Goal: Transaction & Acquisition: Purchase product/service

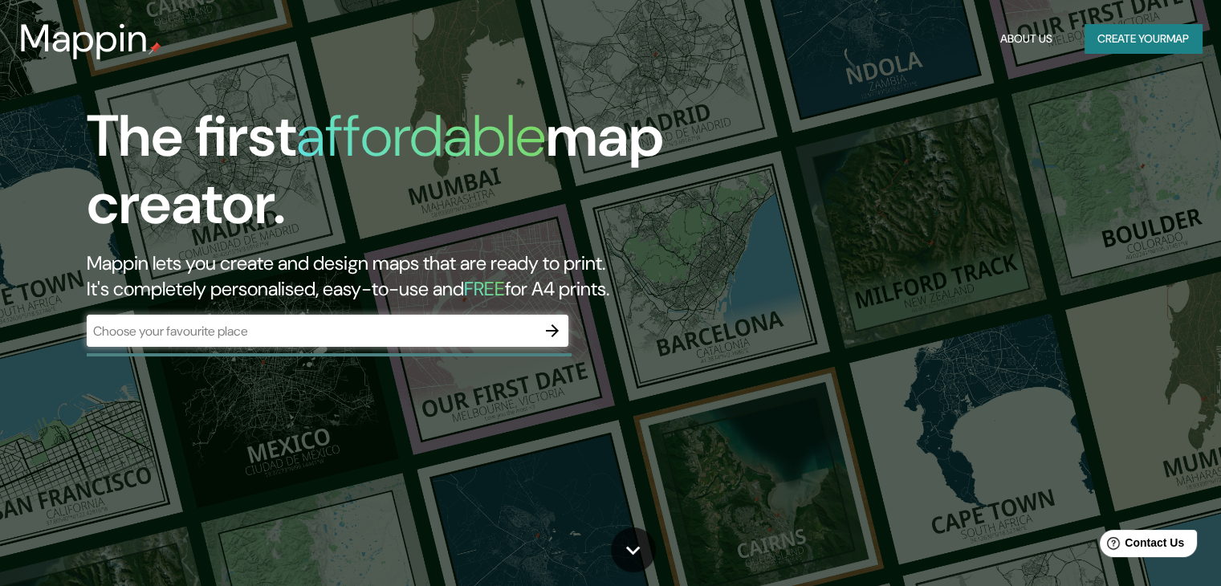
click at [397, 340] on div "​" at bounding box center [328, 331] width 482 height 32
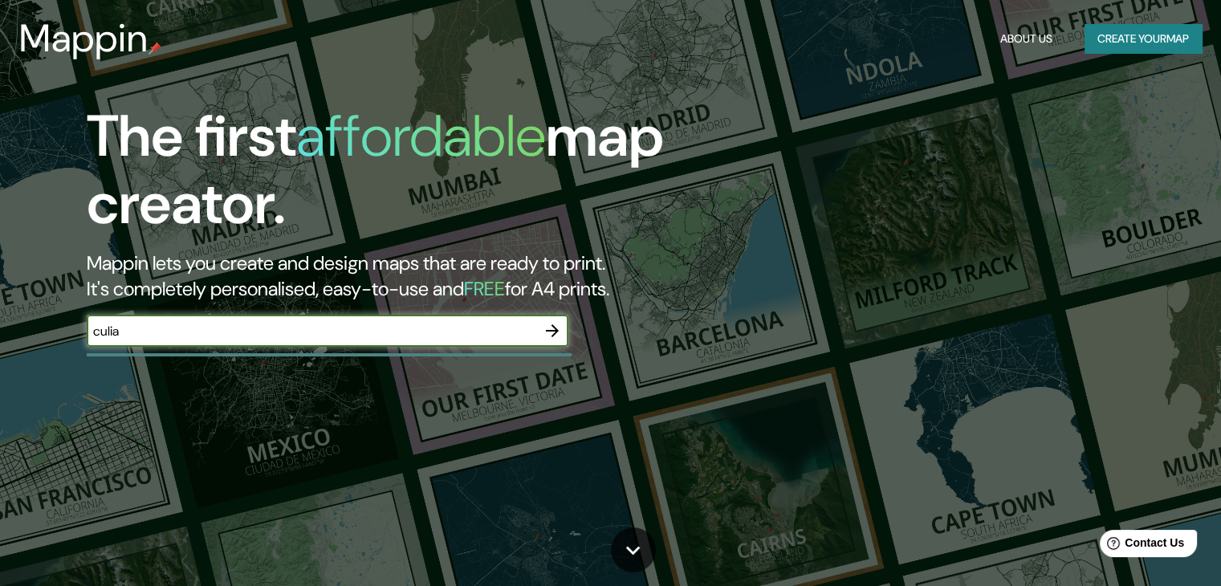
type input "culiacán"
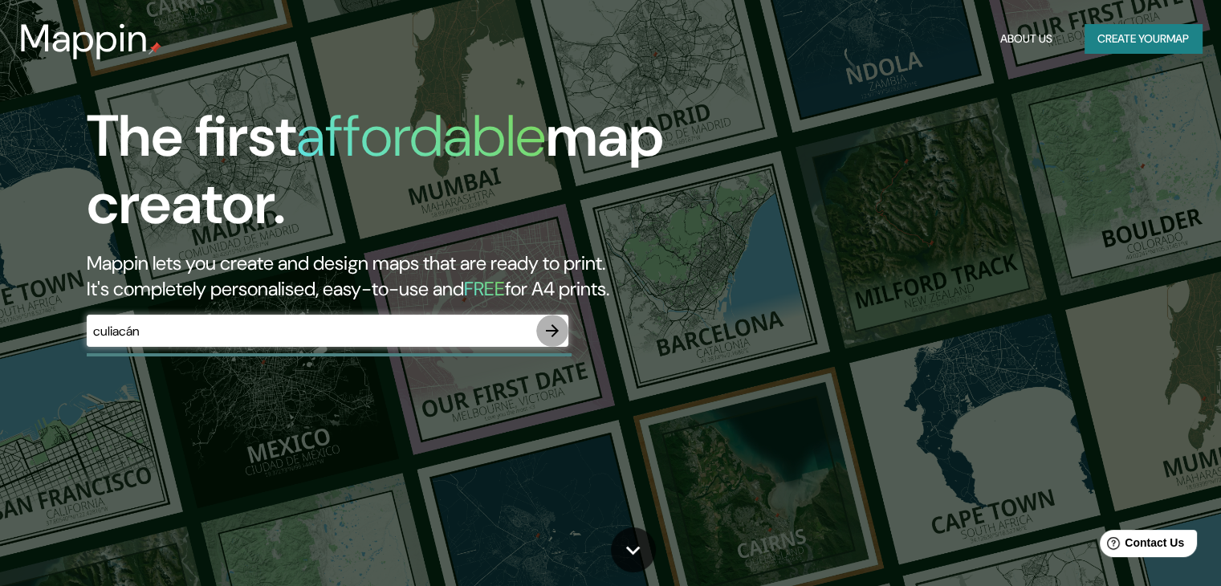
click at [560, 340] on icon "button" at bounding box center [552, 330] width 19 height 19
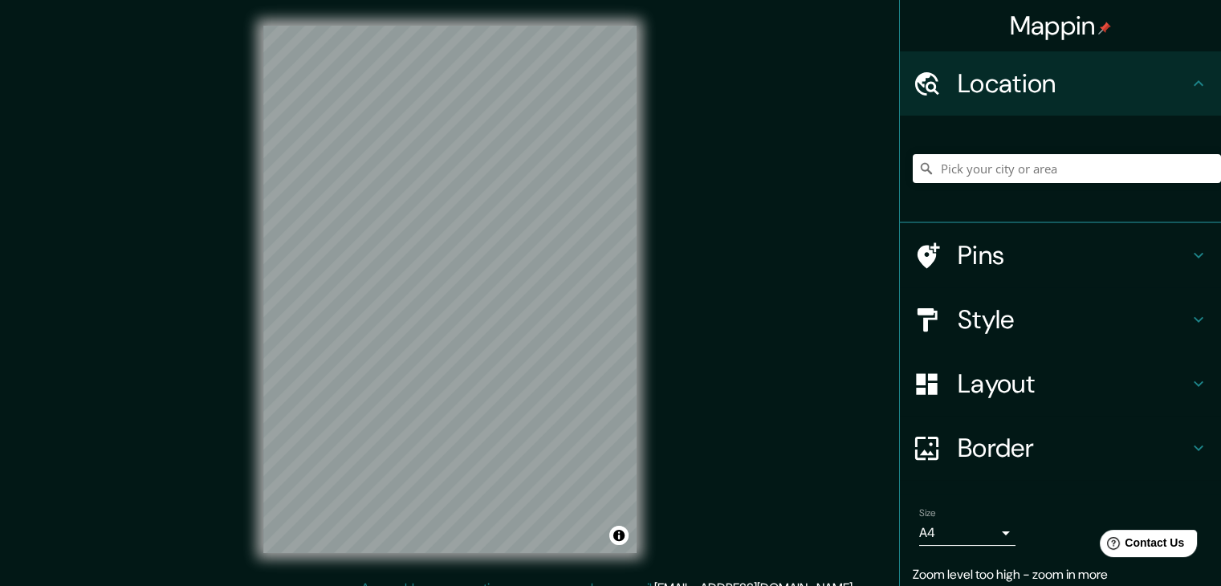
click at [690, 344] on div "Mappin Location Pins Style Layout Border Choose a border. Hint : you can make l…" at bounding box center [610, 302] width 1221 height 604
click at [998, 318] on h4 "Style" at bounding box center [1073, 319] width 231 height 32
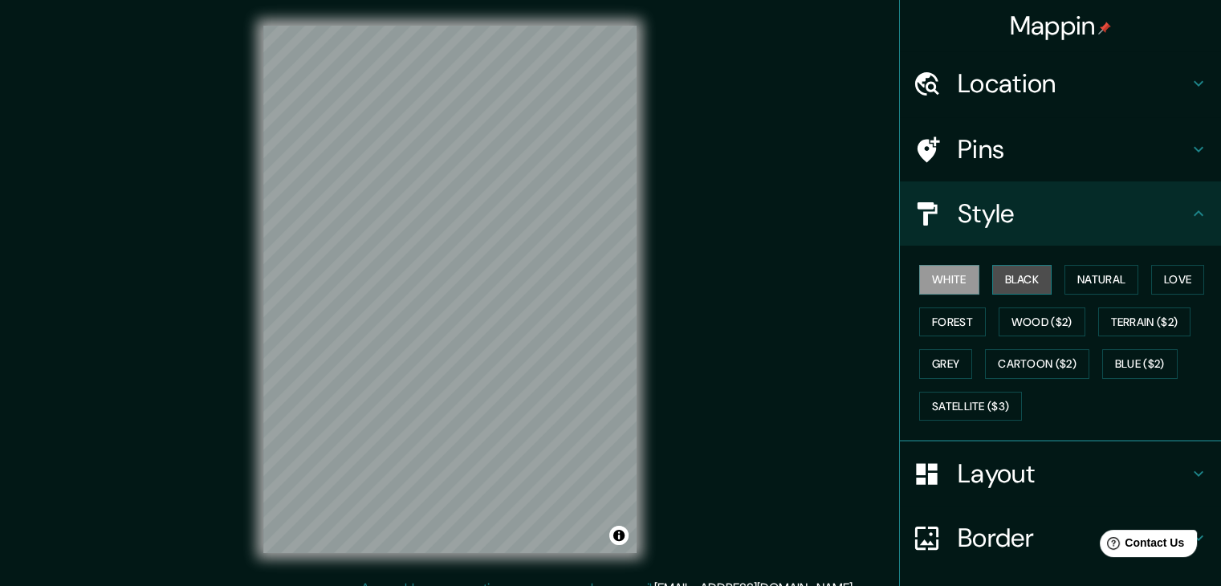
click at [997, 272] on button "Black" at bounding box center [1022, 280] width 60 height 30
click at [942, 287] on button "White" at bounding box center [949, 280] width 60 height 30
click at [1176, 272] on button "Love" at bounding box center [1177, 280] width 53 height 30
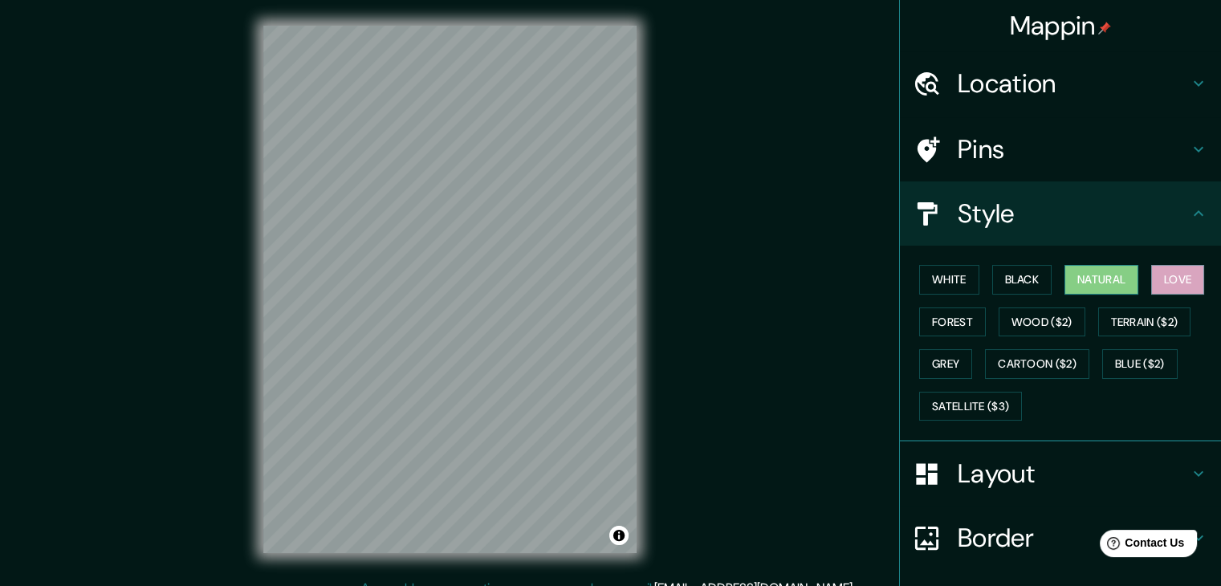
click at [1089, 268] on button "Natural" at bounding box center [1101, 280] width 74 height 30
click at [1027, 271] on button "Black" at bounding box center [1022, 280] width 60 height 30
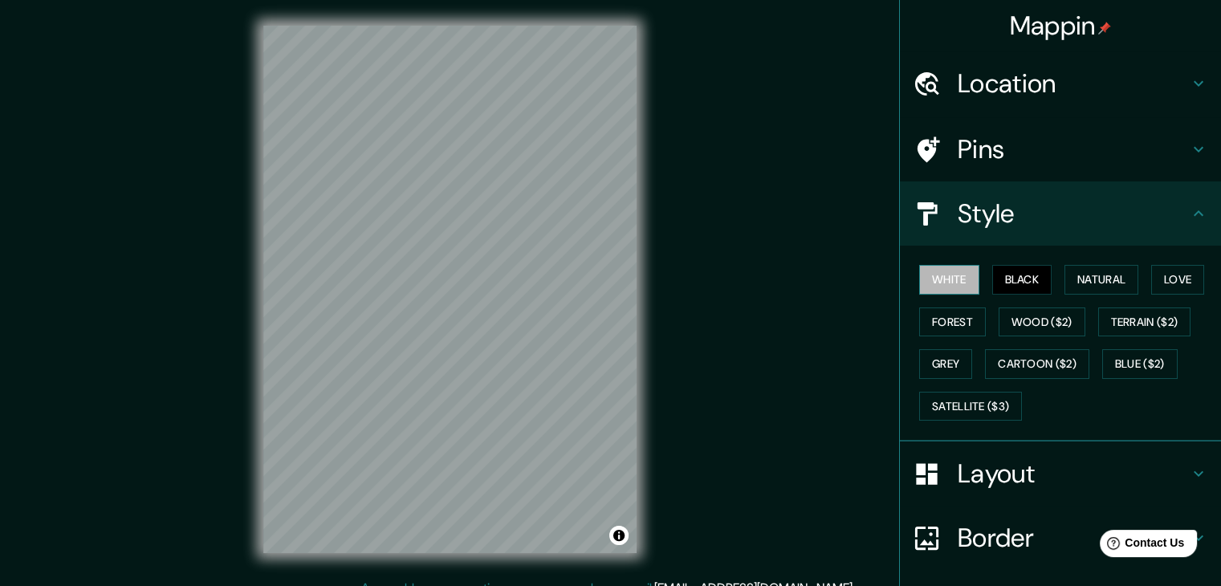
click at [954, 282] on button "White" at bounding box center [949, 280] width 60 height 30
click at [949, 315] on button "Forest" at bounding box center [952, 322] width 67 height 30
click at [930, 292] on button "White" at bounding box center [949, 280] width 60 height 30
click at [1042, 210] on h4 "Style" at bounding box center [1073, 213] width 231 height 32
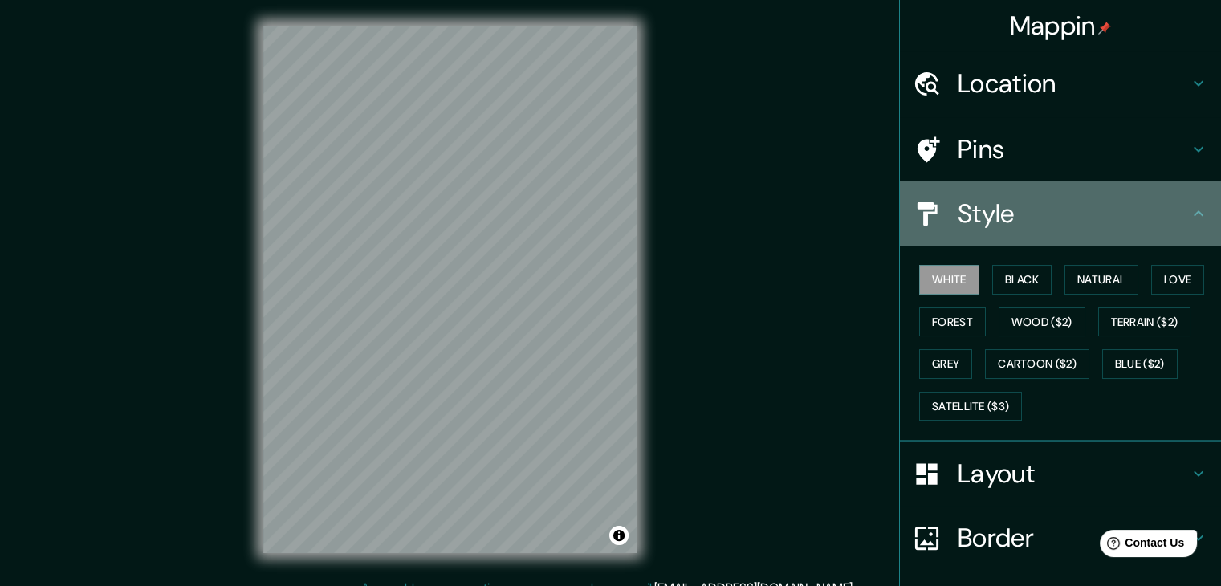
click at [1192, 216] on icon at bounding box center [1198, 213] width 19 height 19
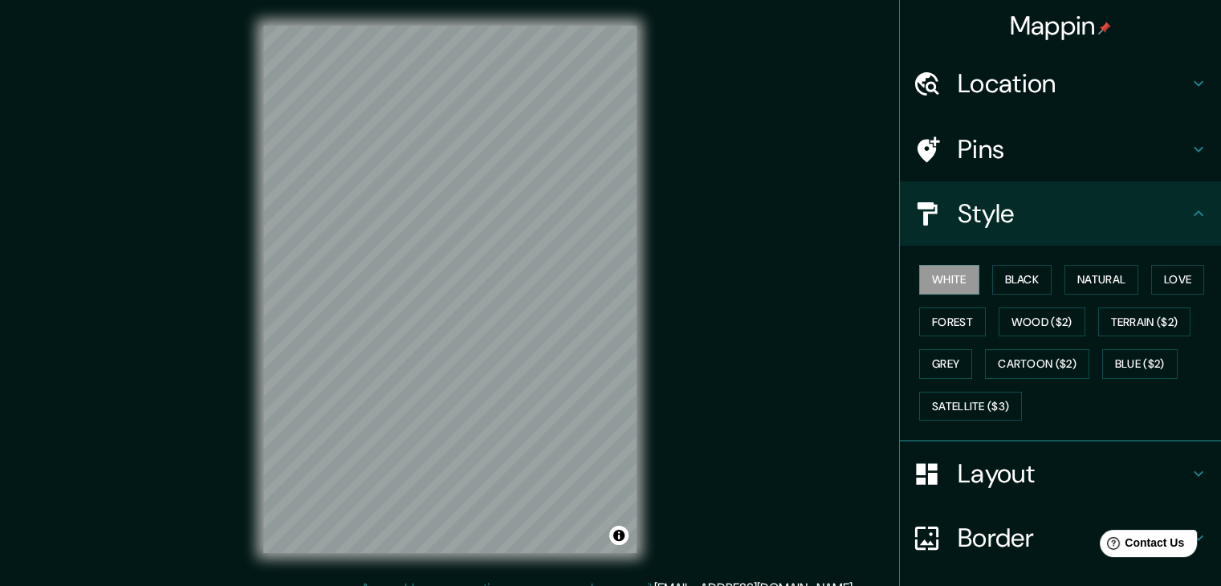
click at [1012, 464] on h4 "Layout" at bounding box center [1073, 474] width 231 height 32
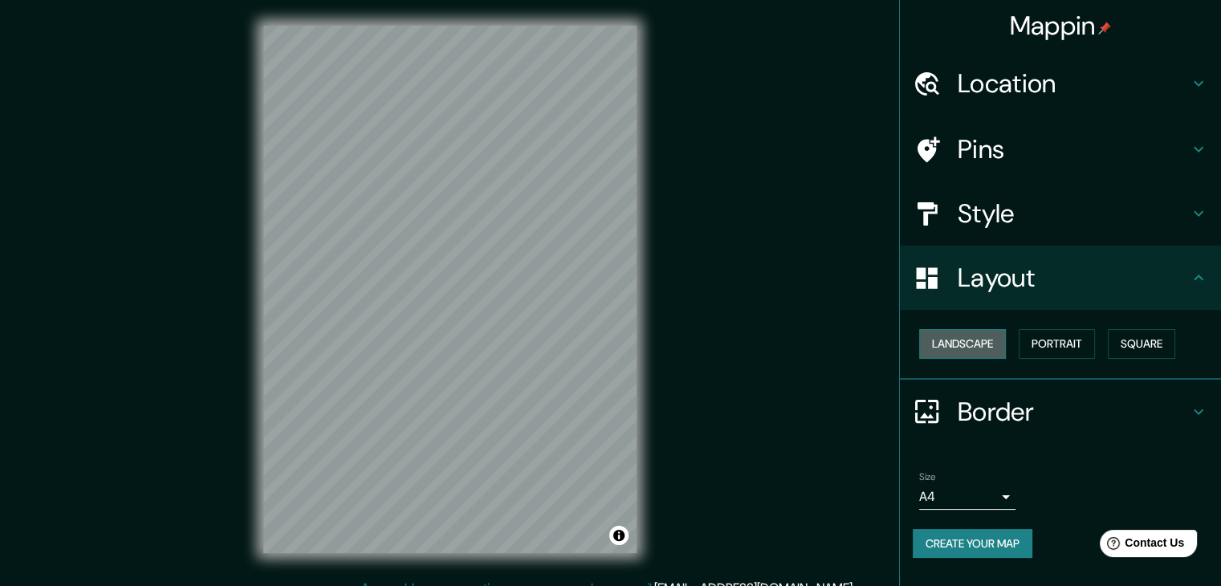
click at [974, 340] on button "Landscape" at bounding box center [962, 344] width 87 height 30
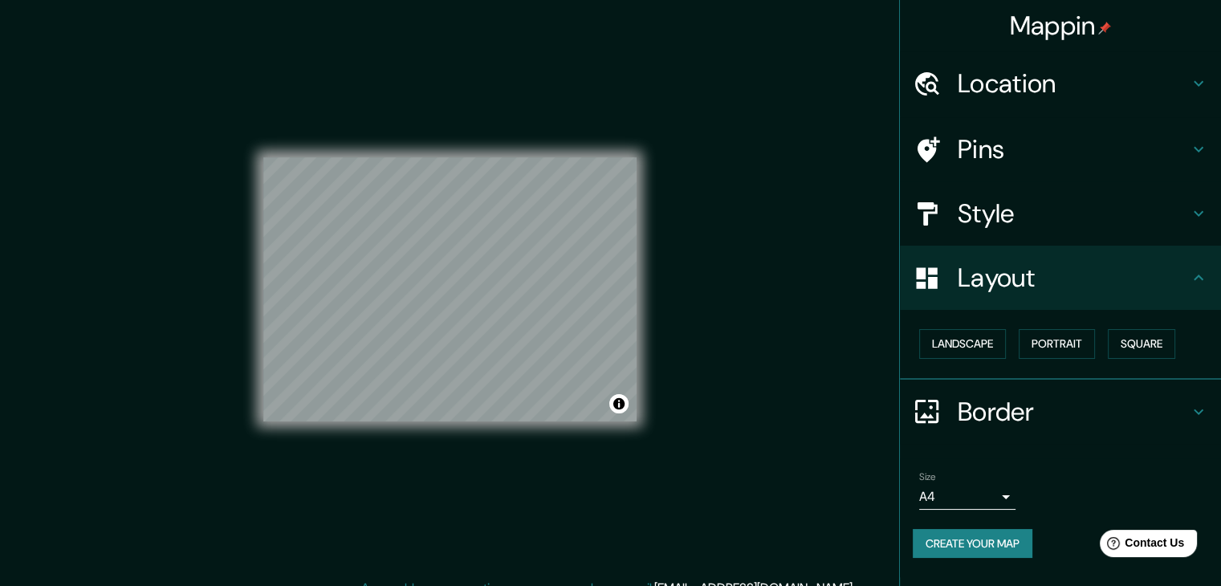
click at [1075, 402] on h4 "Border" at bounding box center [1073, 412] width 231 height 32
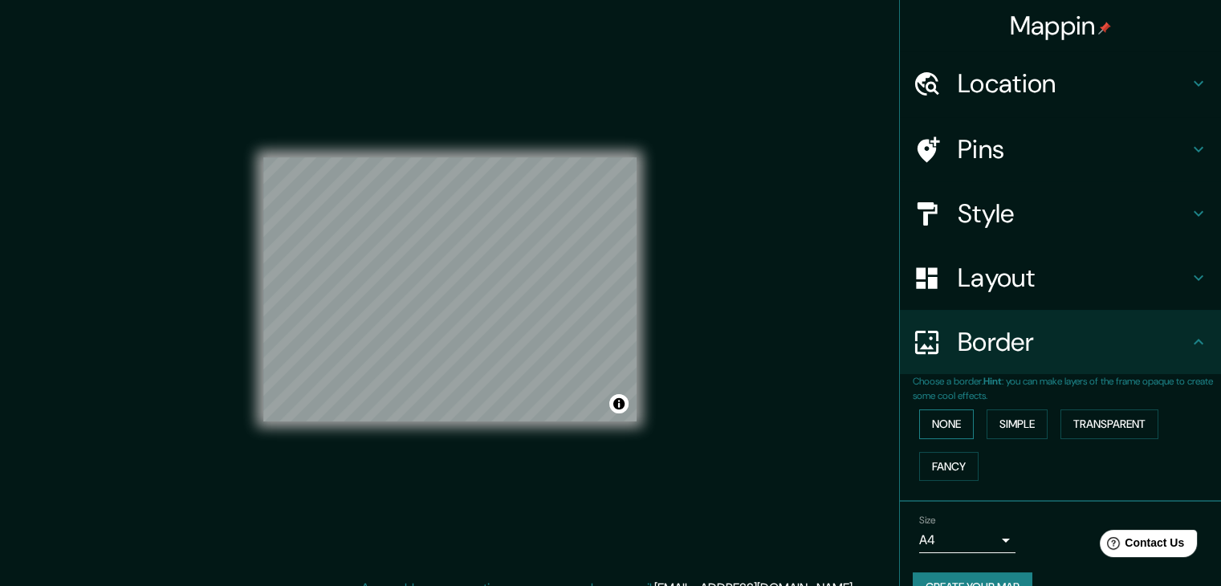
click at [941, 417] on button "None" at bounding box center [946, 424] width 55 height 30
click at [1000, 412] on button "Simple" at bounding box center [1017, 424] width 61 height 30
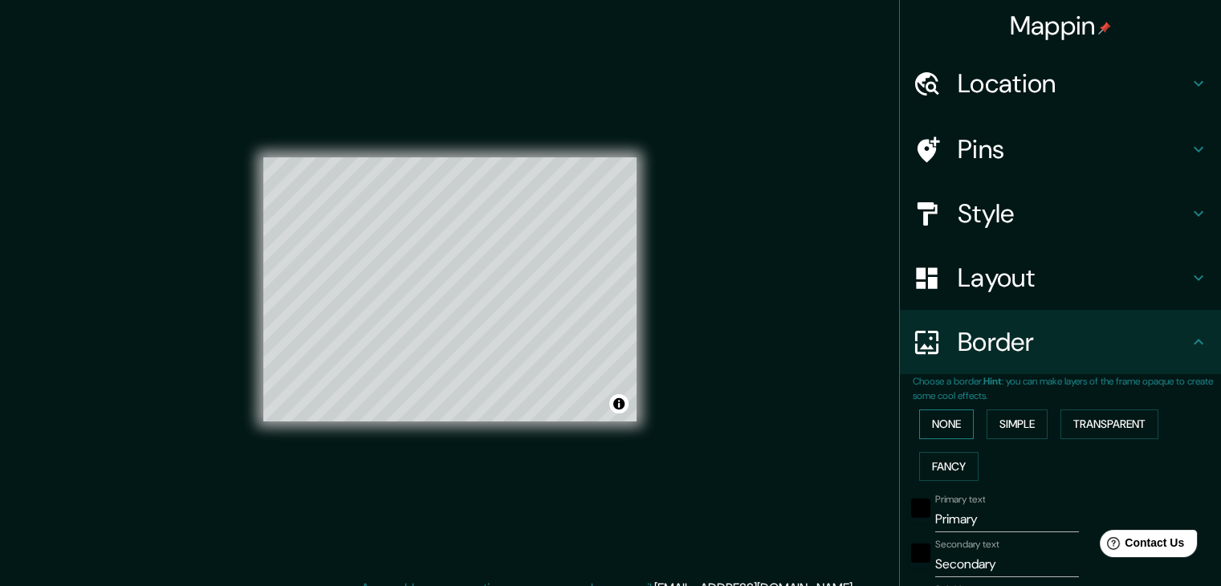
click at [947, 423] on button "None" at bounding box center [946, 424] width 55 height 30
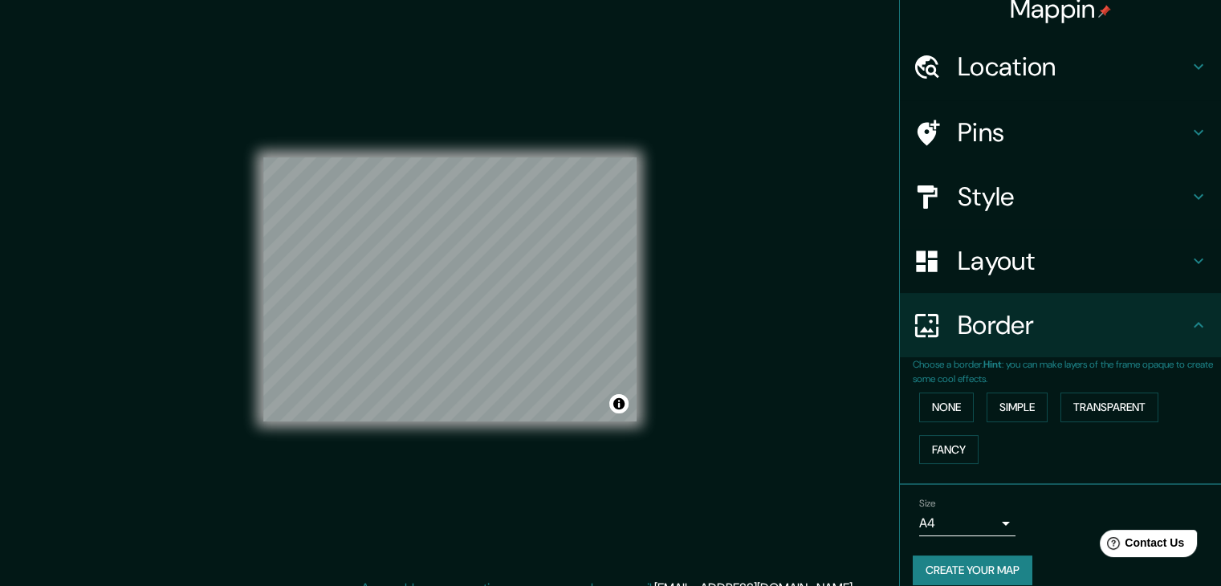
scroll to position [34, 0]
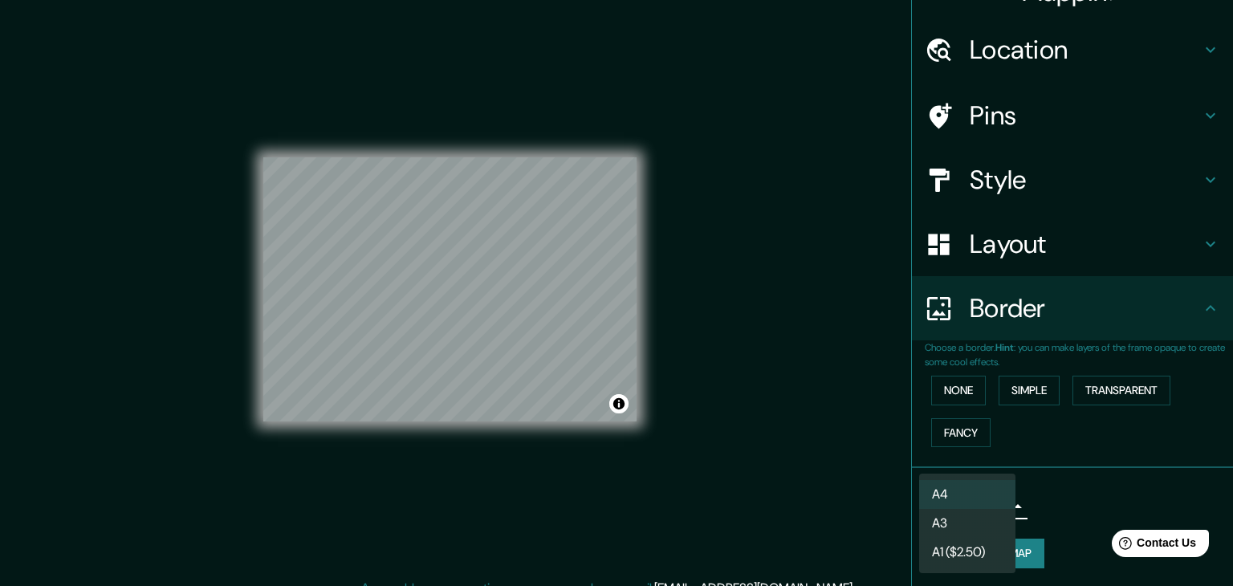
click at [991, 510] on body "Mappin Location Pins Style Layout Border Choose a border. Hint : you can make l…" at bounding box center [616, 293] width 1233 height 586
drag, startPoint x: 1056, startPoint y: 483, endPoint x: 980, endPoint y: 516, distance: 83.1
click at [980, 516] on div "A4 A3 A1 ($2.50)" at bounding box center [616, 293] width 1233 height 586
click at [976, 519] on li "A3" at bounding box center [967, 523] width 96 height 29
type input "a4"
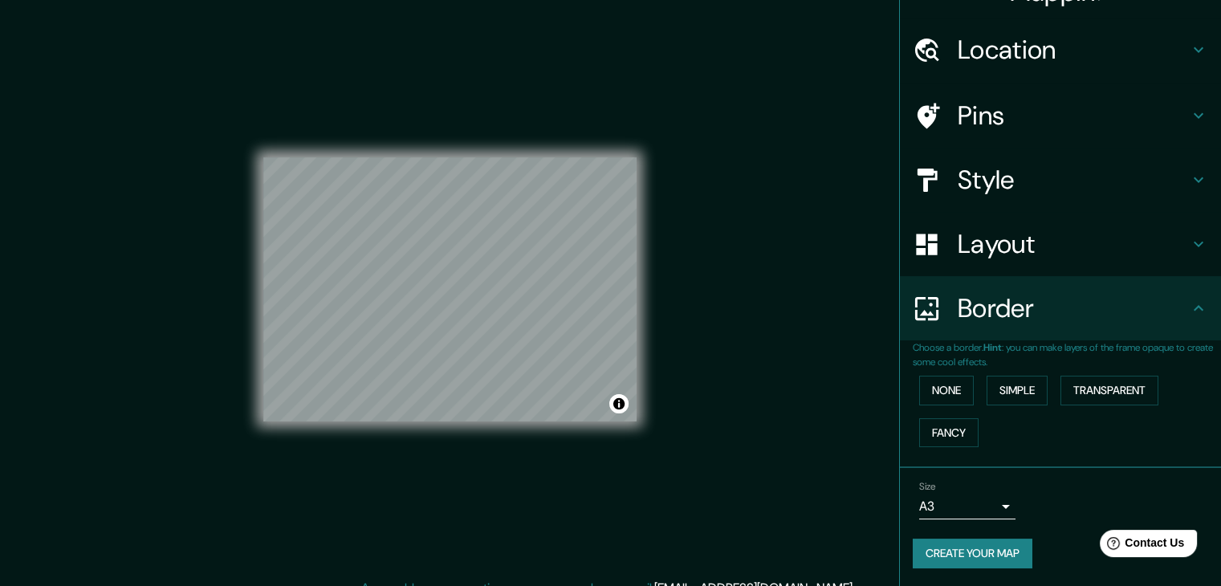
click at [1010, 556] on button "Create your map" at bounding box center [973, 554] width 120 height 30
click at [983, 551] on div "Create your map" at bounding box center [1060, 554] width 295 height 30
click at [1020, 555] on button "Create your map" at bounding box center [973, 554] width 120 height 30
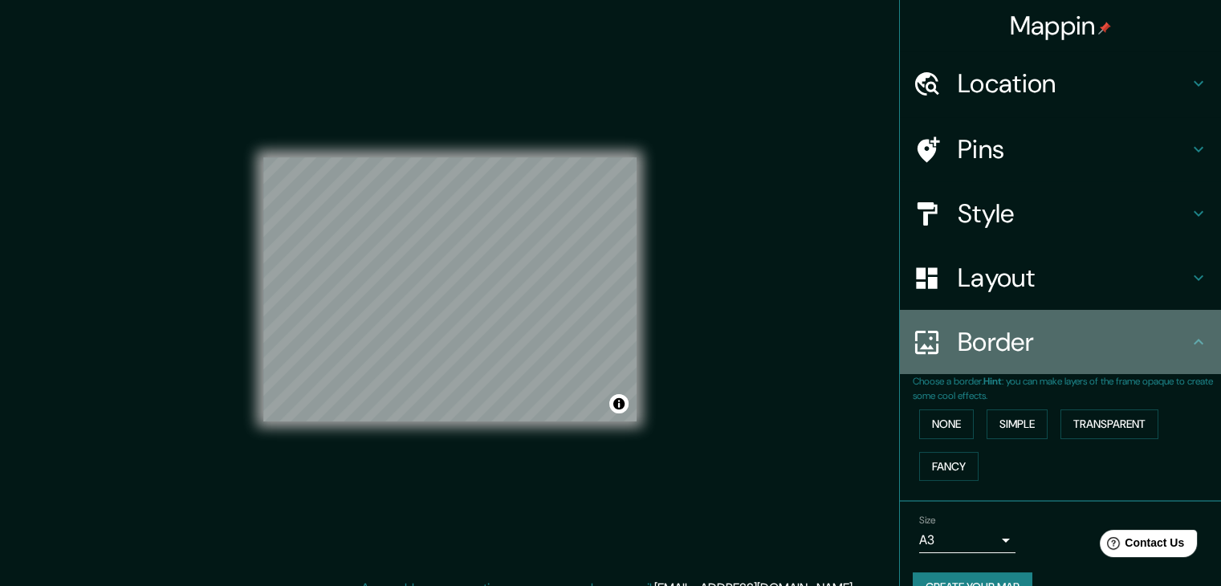
click at [1191, 337] on icon at bounding box center [1198, 341] width 19 height 19
click at [1189, 343] on icon at bounding box center [1198, 341] width 19 height 19
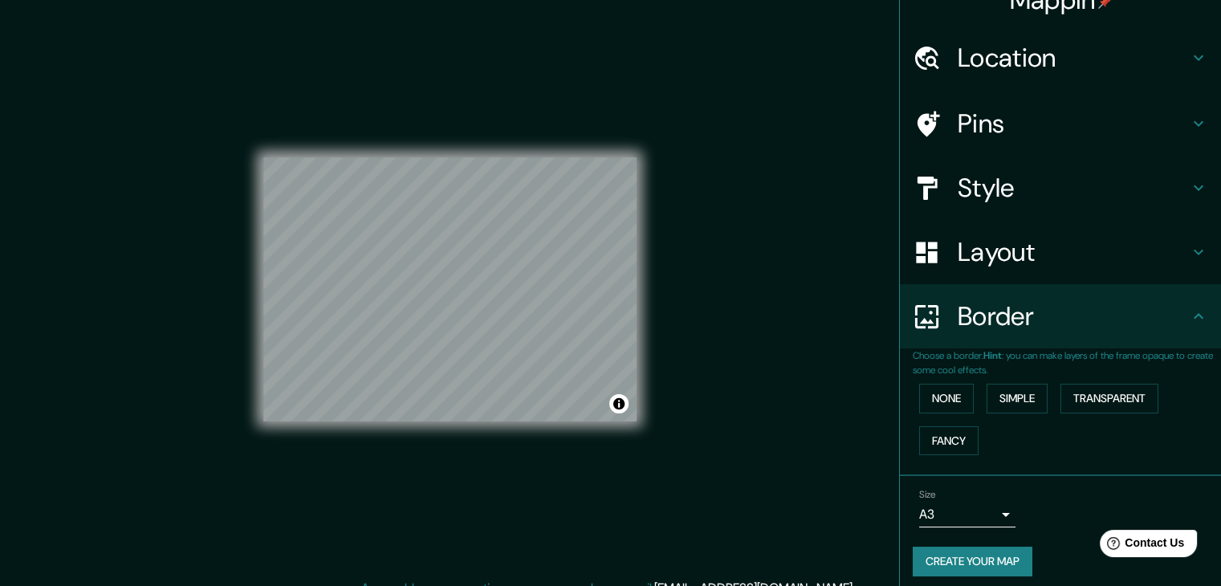
scroll to position [34, 0]
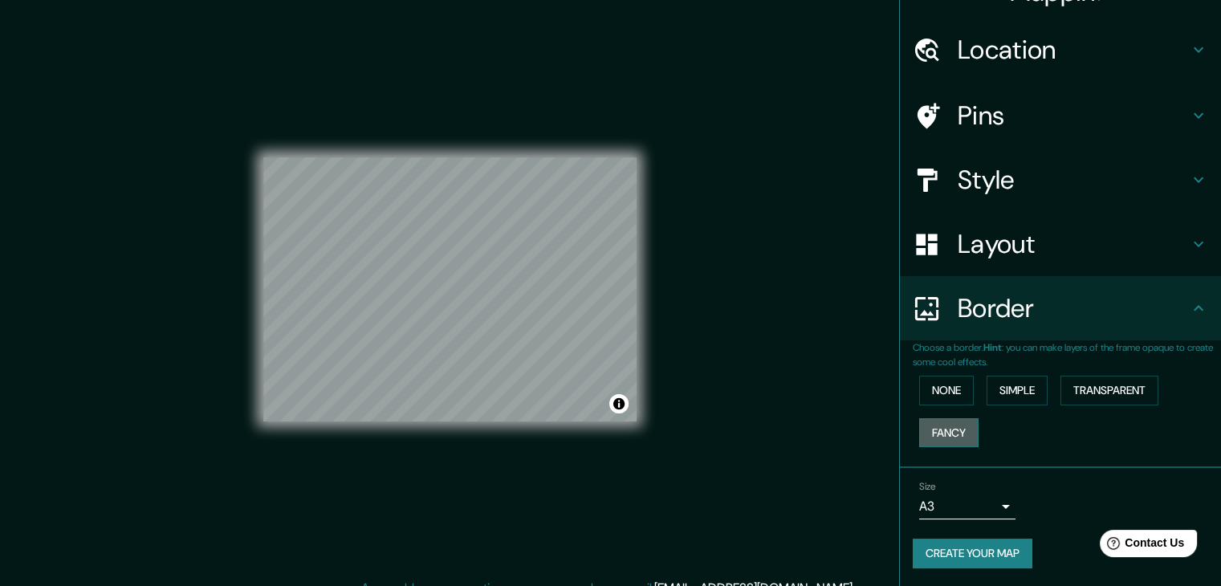
click at [962, 440] on button "Fancy" at bounding box center [948, 433] width 59 height 30
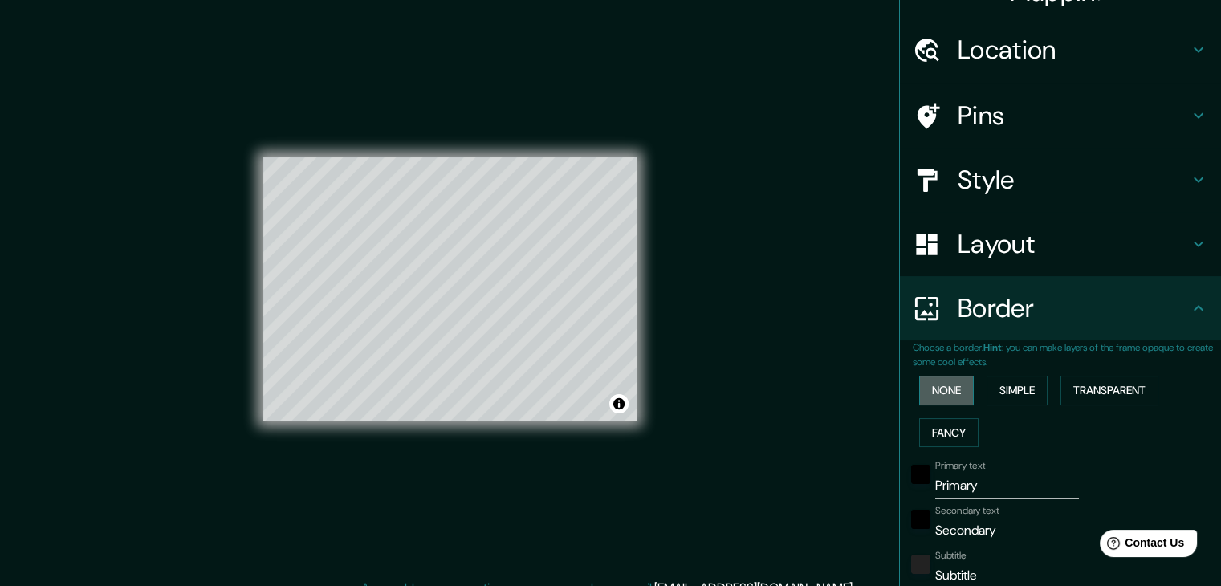
click at [934, 381] on button "None" at bounding box center [946, 391] width 55 height 30
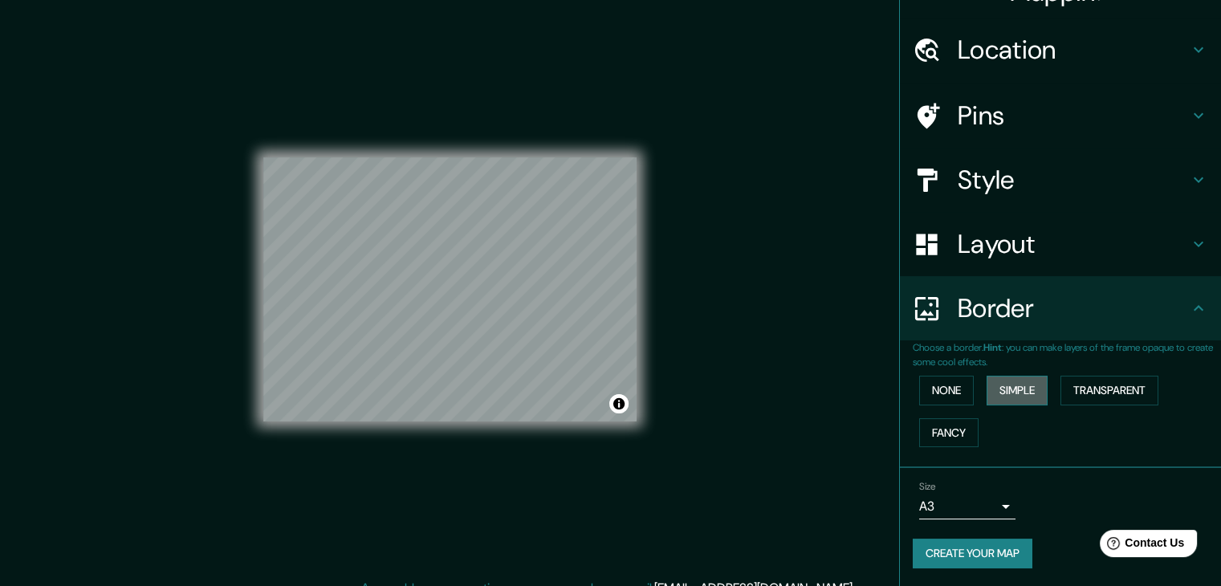
click at [987, 390] on button "Simple" at bounding box center [1017, 391] width 61 height 30
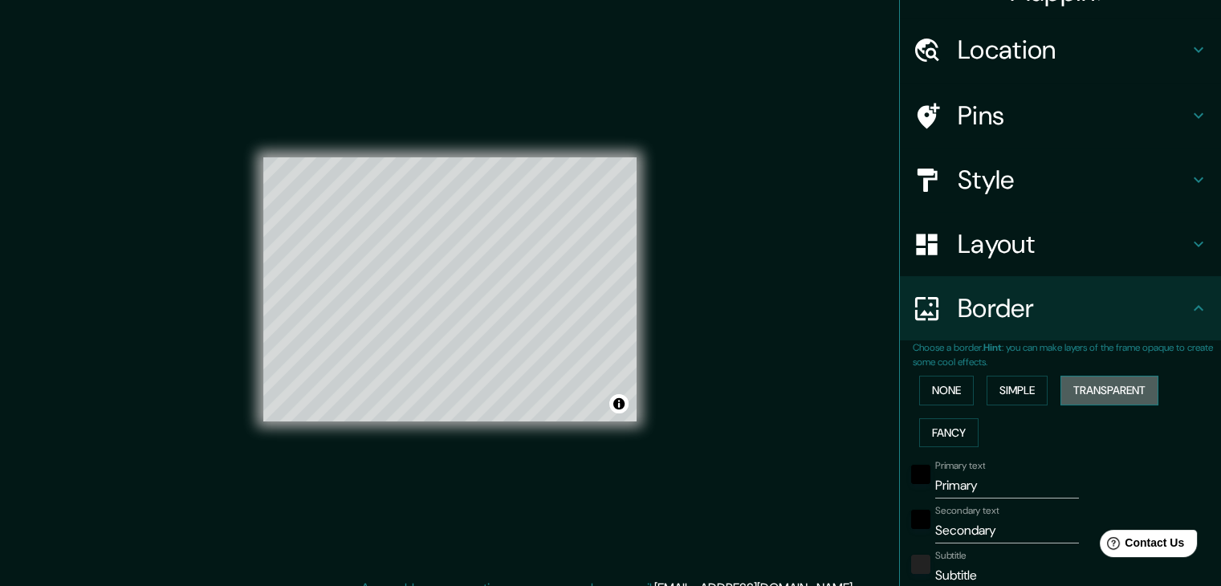
click at [1061, 393] on button "Transparent" at bounding box center [1109, 391] width 98 height 30
click at [942, 396] on button "None" at bounding box center [946, 391] width 55 height 30
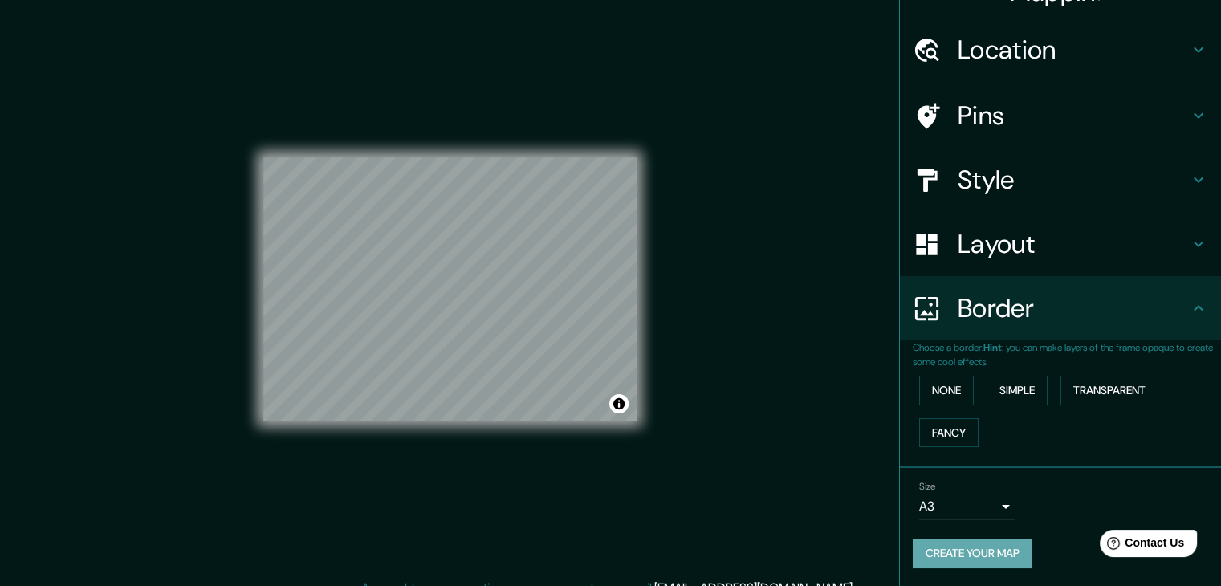
click at [962, 562] on button "Create your map" at bounding box center [973, 554] width 120 height 30
drag, startPoint x: 1198, startPoint y: 2, endPoint x: 859, endPoint y: 104, distance: 354.5
click at [859, 104] on div "Mappin Location Pins Style Layout Border Choose a border. Hint : you can make l…" at bounding box center [610, 302] width 1221 height 604
drag, startPoint x: 701, startPoint y: 193, endPoint x: 831, endPoint y: 203, distance: 130.4
click at [831, 203] on div "Mappin Location Pins Style Layout Border Choose a border. Hint : you can make l…" at bounding box center [610, 302] width 1221 height 604
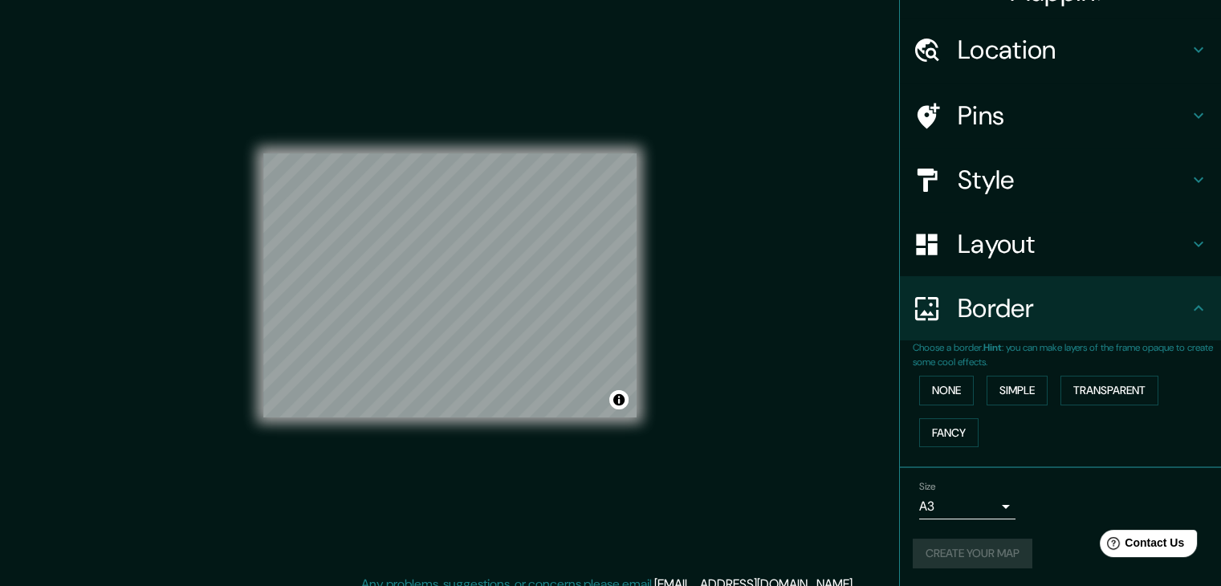
scroll to position [18, 0]
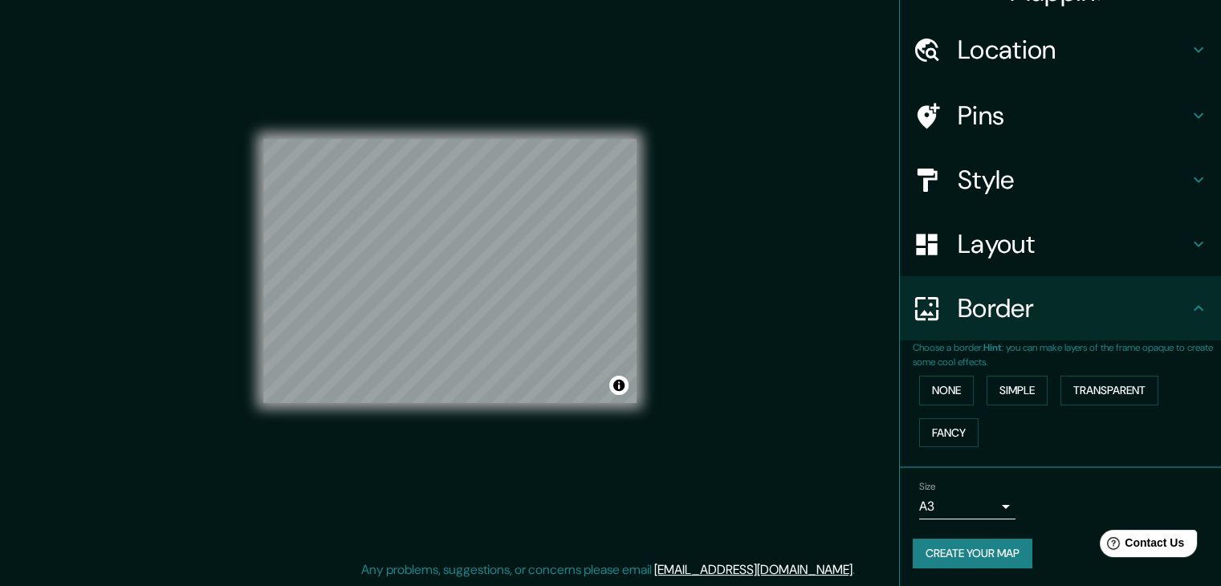
drag, startPoint x: 1201, startPoint y: 380, endPoint x: 1210, endPoint y: 399, distance: 20.5
click at [1210, 399] on div "Mappin Location Pins Style Layout Border Choose a border. Hint : you can make l…" at bounding box center [1060, 293] width 322 height 586
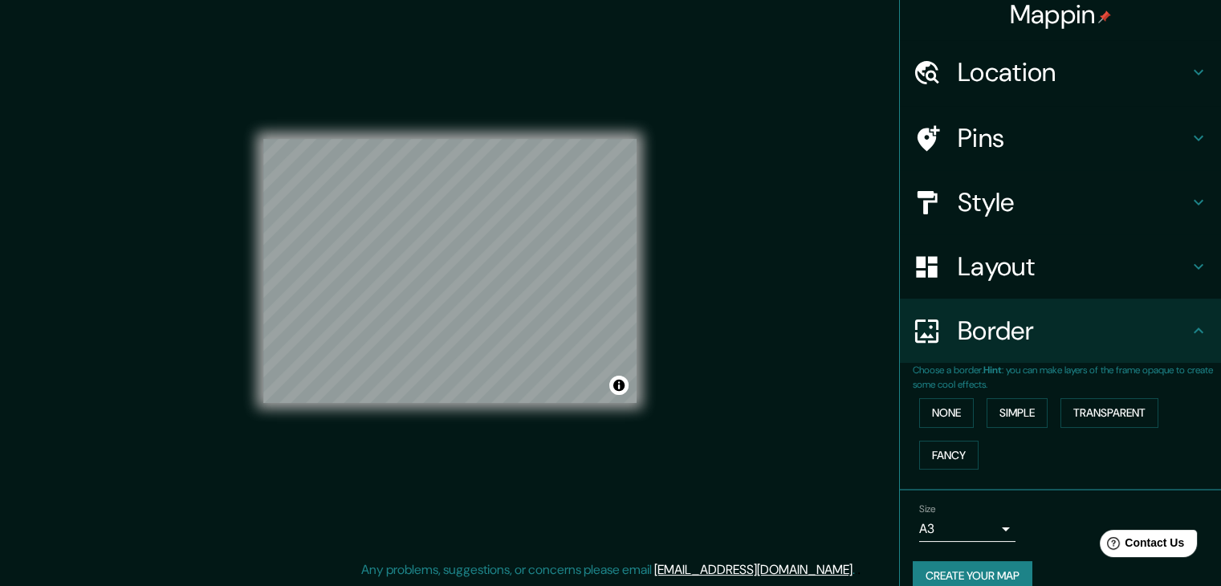
scroll to position [0, 0]
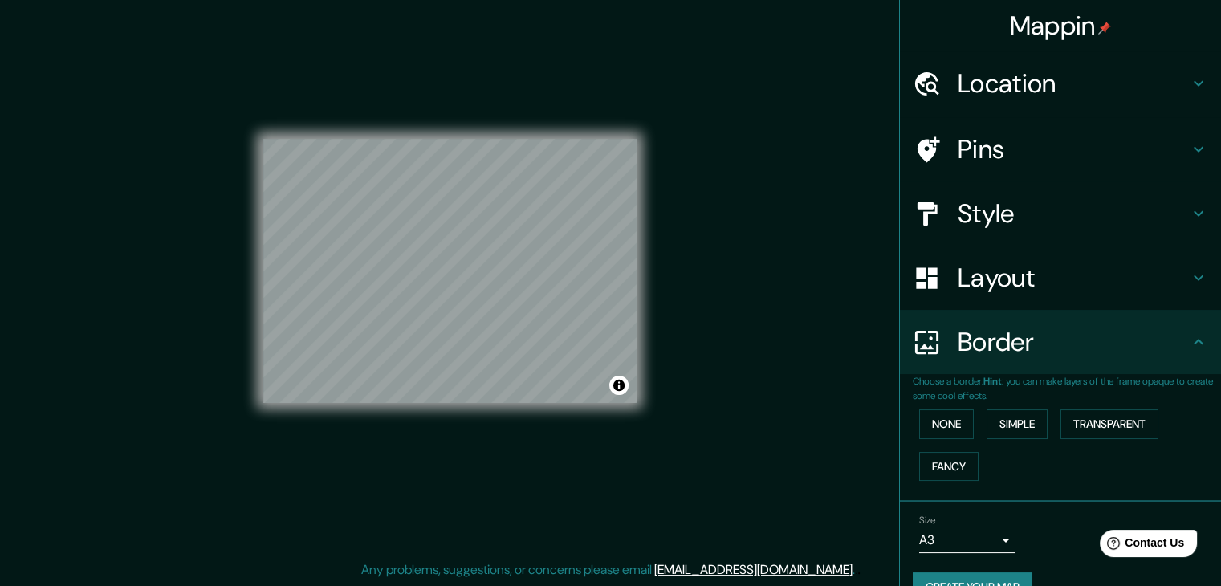
click at [1021, 210] on h4 "Style" at bounding box center [1073, 213] width 231 height 32
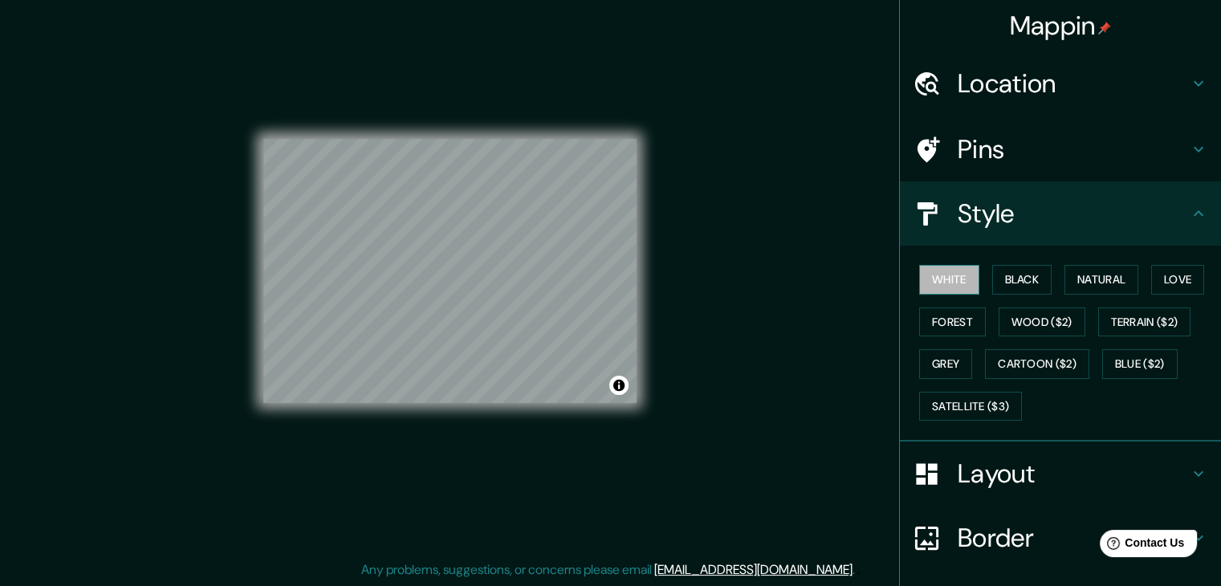
click at [949, 283] on button "White" at bounding box center [949, 280] width 60 height 30
click at [989, 155] on h4 "Pins" at bounding box center [1073, 149] width 231 height 32
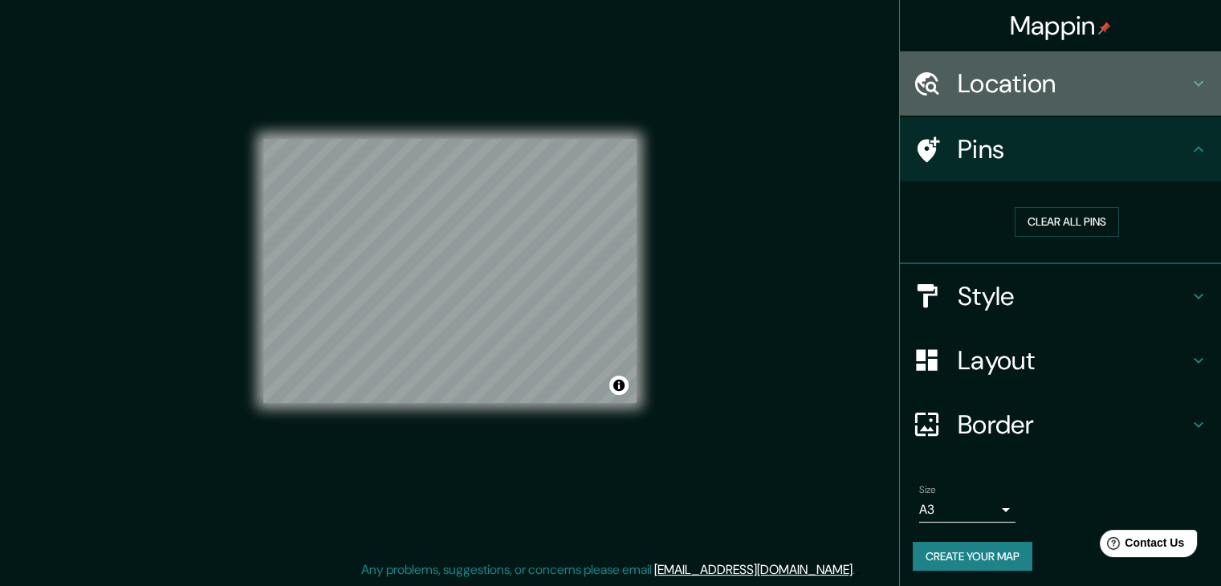
click at [1019, 92] on h4 "Location" at bounding box center [1073, 83] width 231 height 32
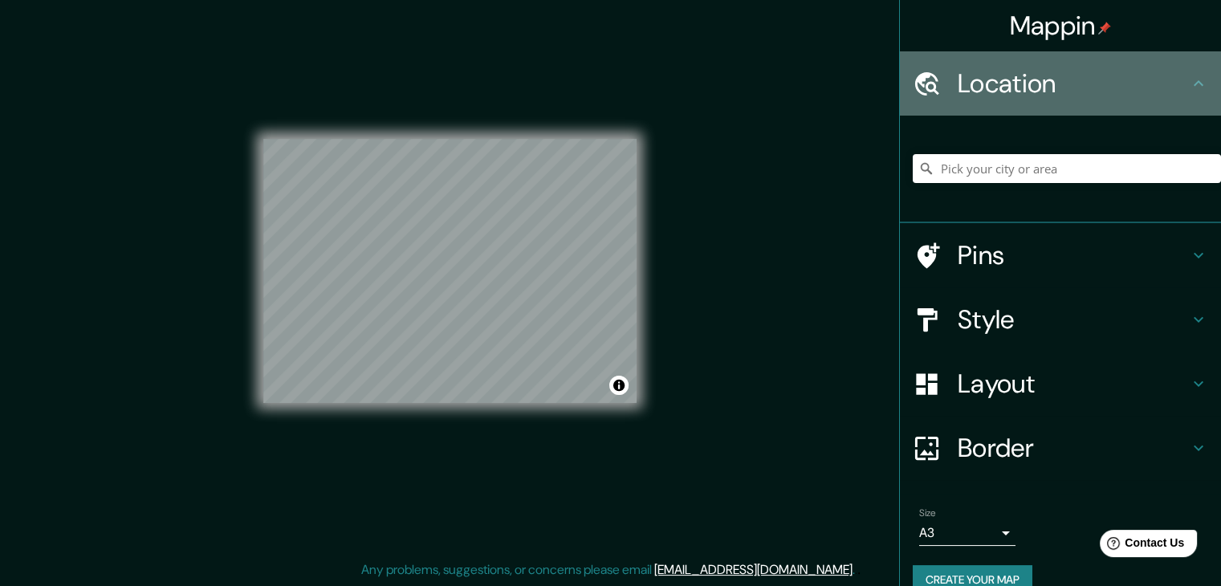
click at [1019, 92] on h4 "Location" at bounding box center [1073, 83] width 231 height 32
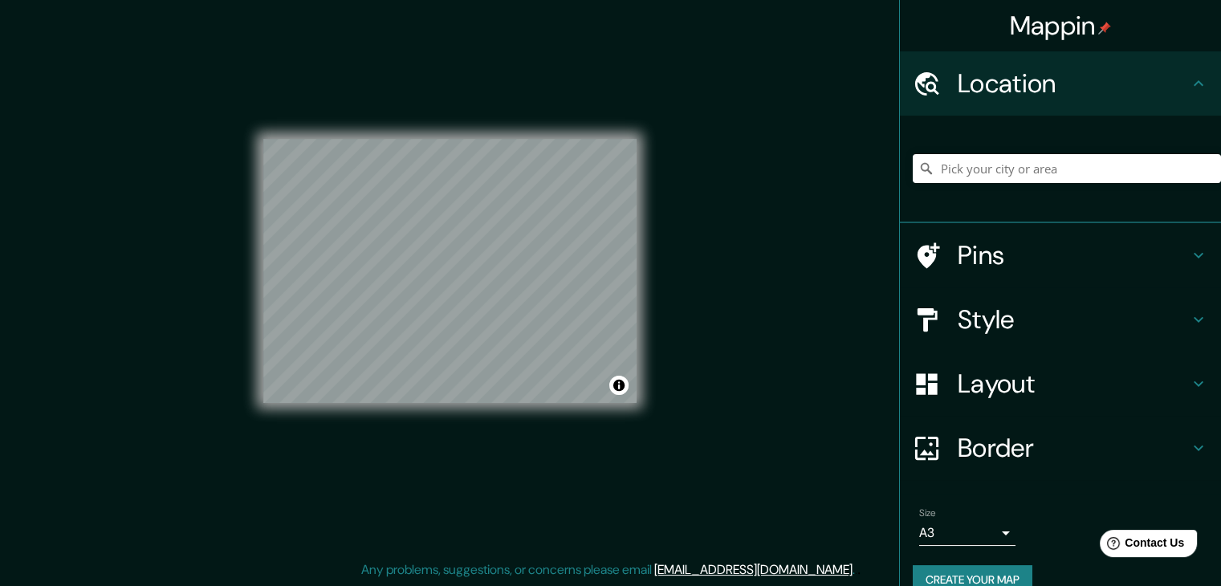
click at [1148, 226] on div "Pins" at bounding box center [1060, 255] width 321 height 64
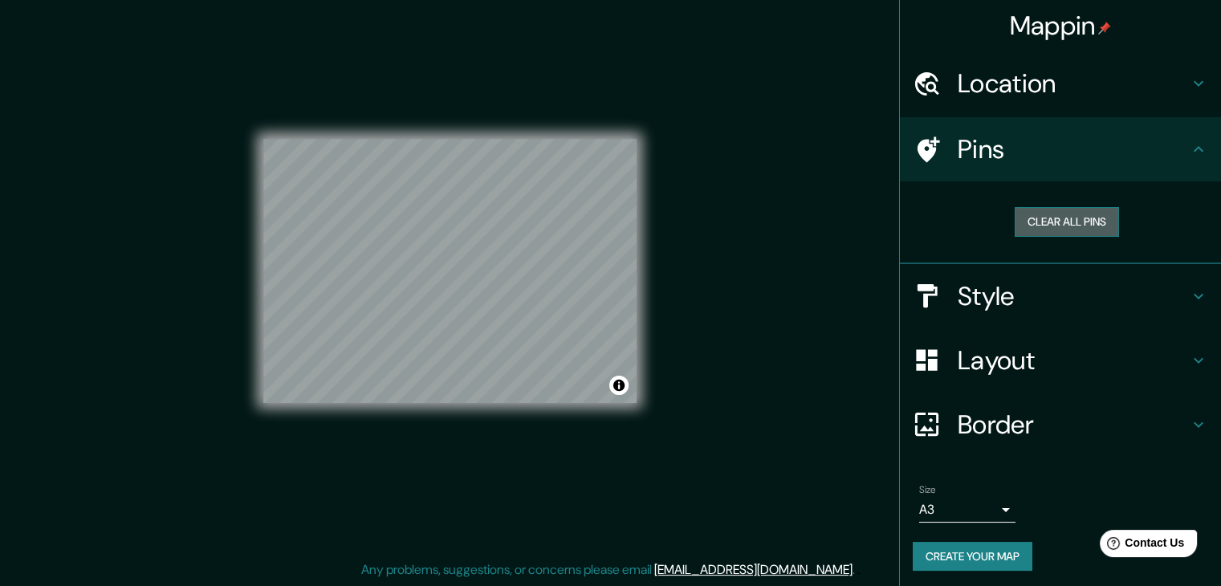
click at [1069, 218] on button "Clear all pins" at bounding box center [1067, 222] width 104 height 30
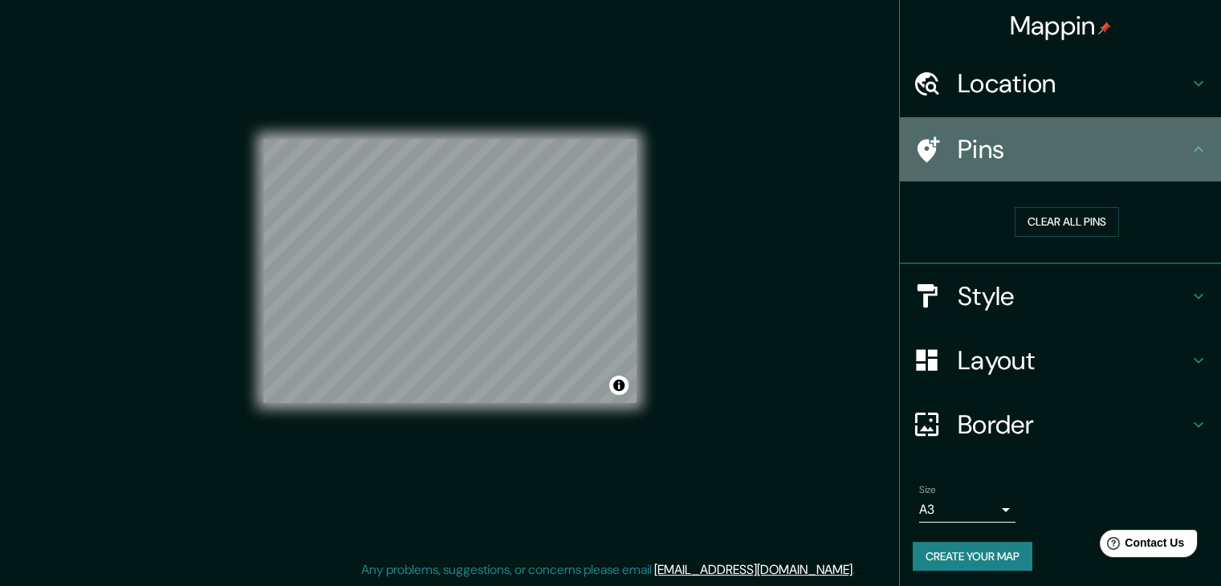
click at [986, 161] on h4 "Pins" at bounding box center [1073, 149] width 231 height 32
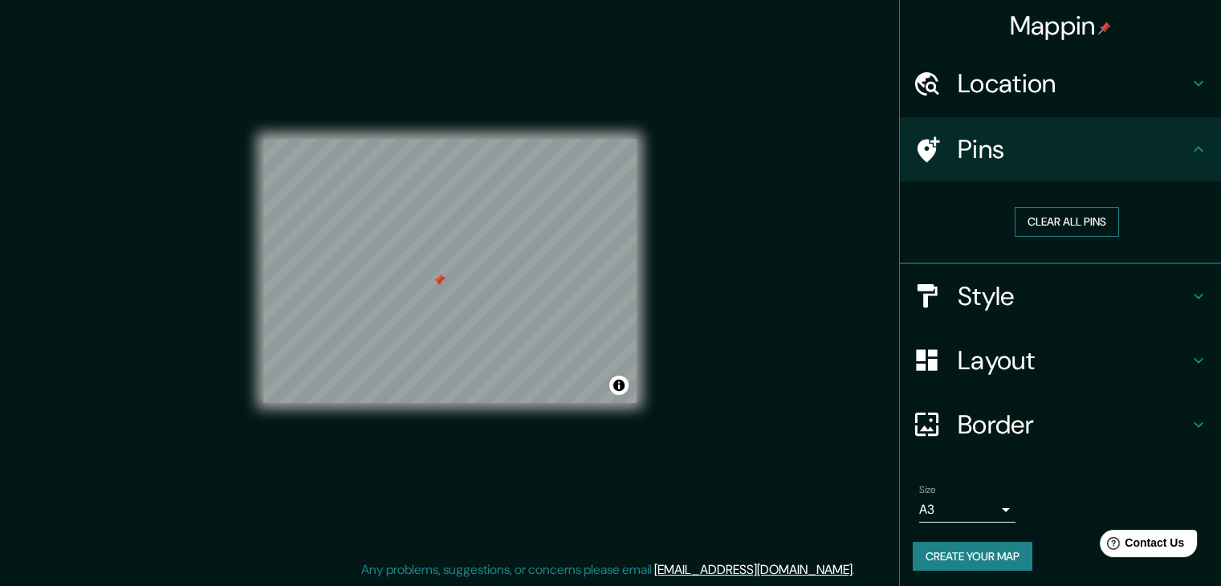
click at [1044, 225] on button "Clear all pins" at bounding box center [1067, 222] width 104 height 30
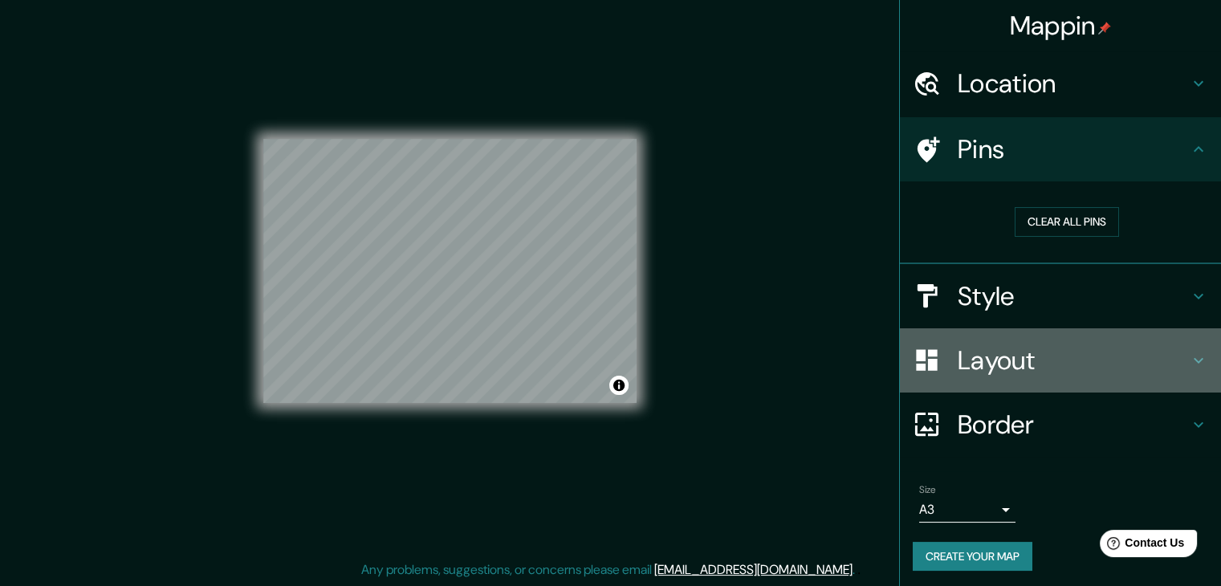
click at [1008, 351] on h4 "Layout" at bounding box center [1073, 360] width 231 height 32
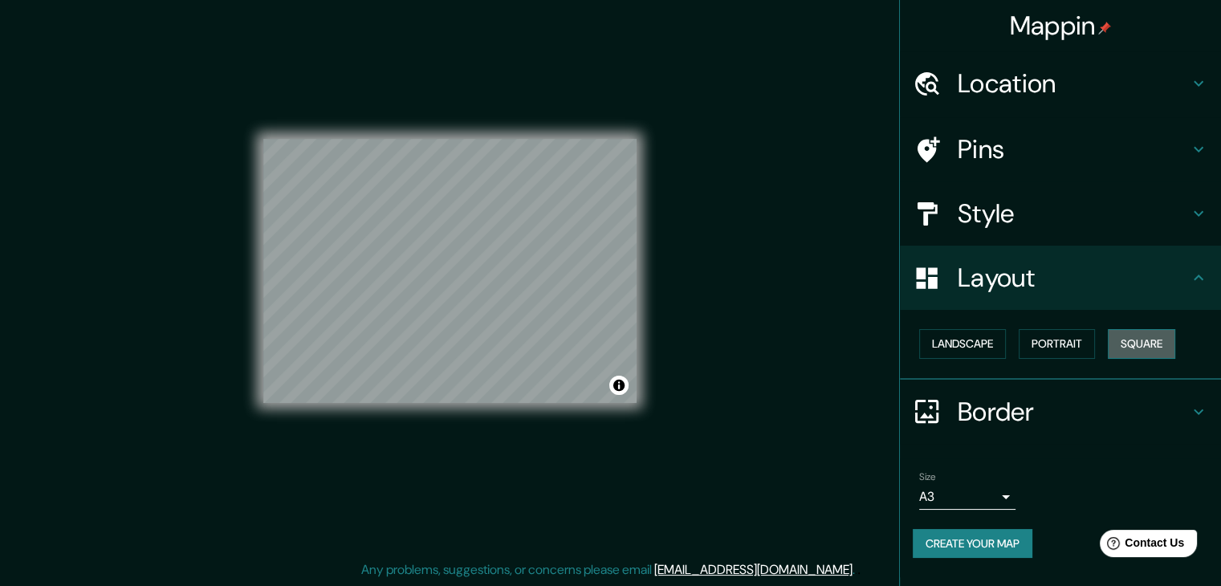
click at [1143, 341] on button "Square" at bounding box center [1141, 344] width 67 height 30
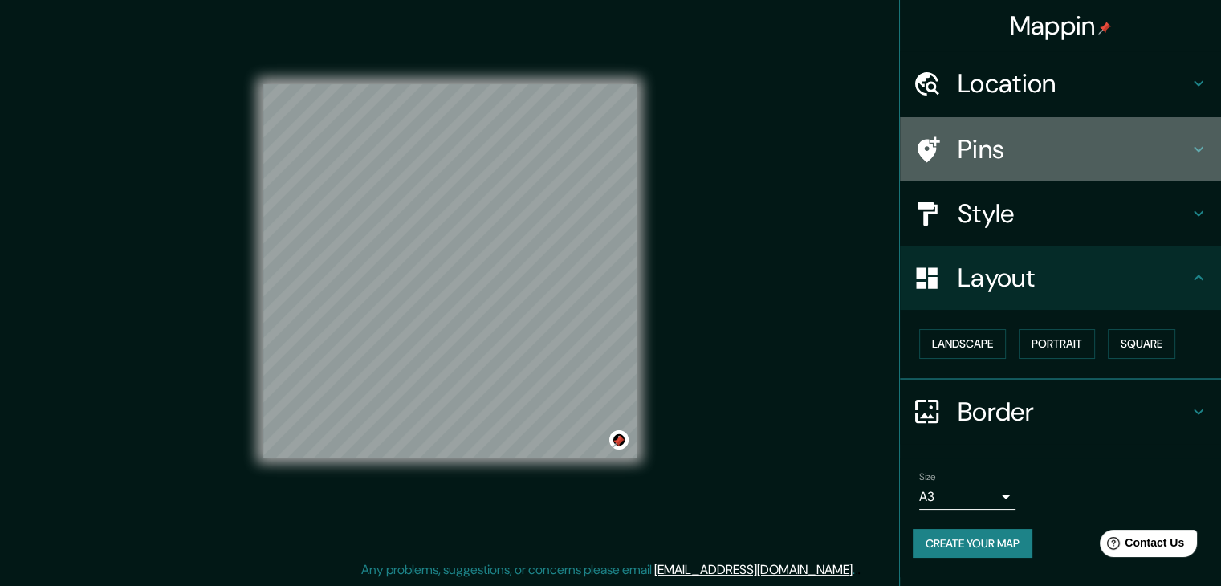
click at [1059, 140] on h4 "Pins" at bounding box center [1073, 149] width 231 height 32
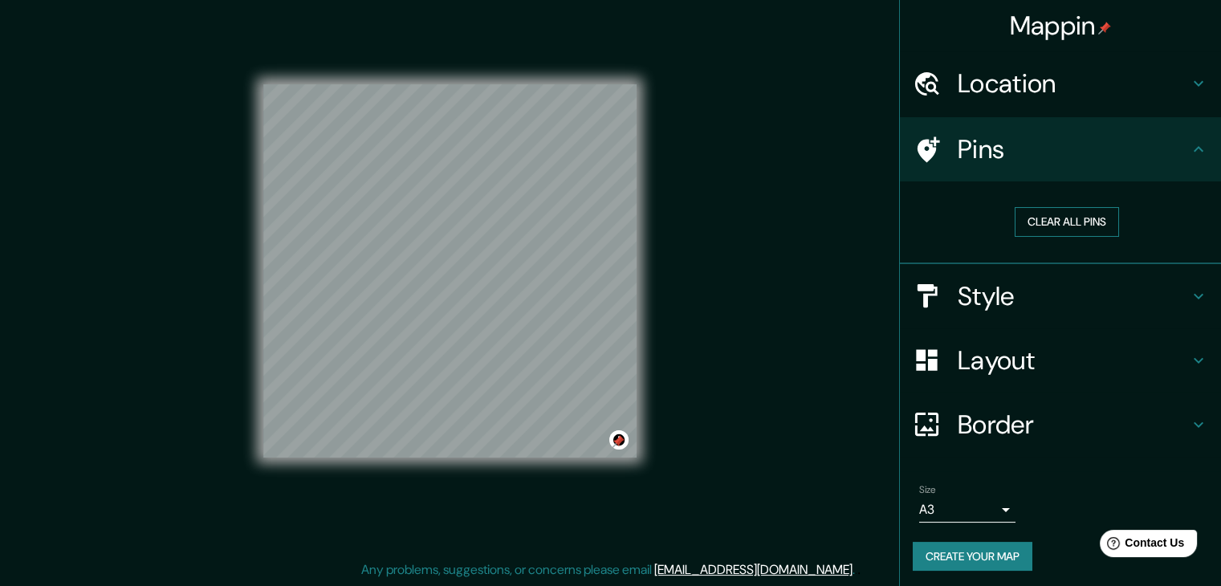
click at [1056, 229] on button "Clear all pins" at bounding box center [1067, 222] width 104 height 30
click at [615, 440] on button "Toggle attribution" at bounding box center [618, 439] width 19 height 19
click at [1127, 463] on ul "Location Pins Clear all pins Style Layout Border Choose a border. Hint : you ca…" at bounding box center [1060, 320] width 321 height 539
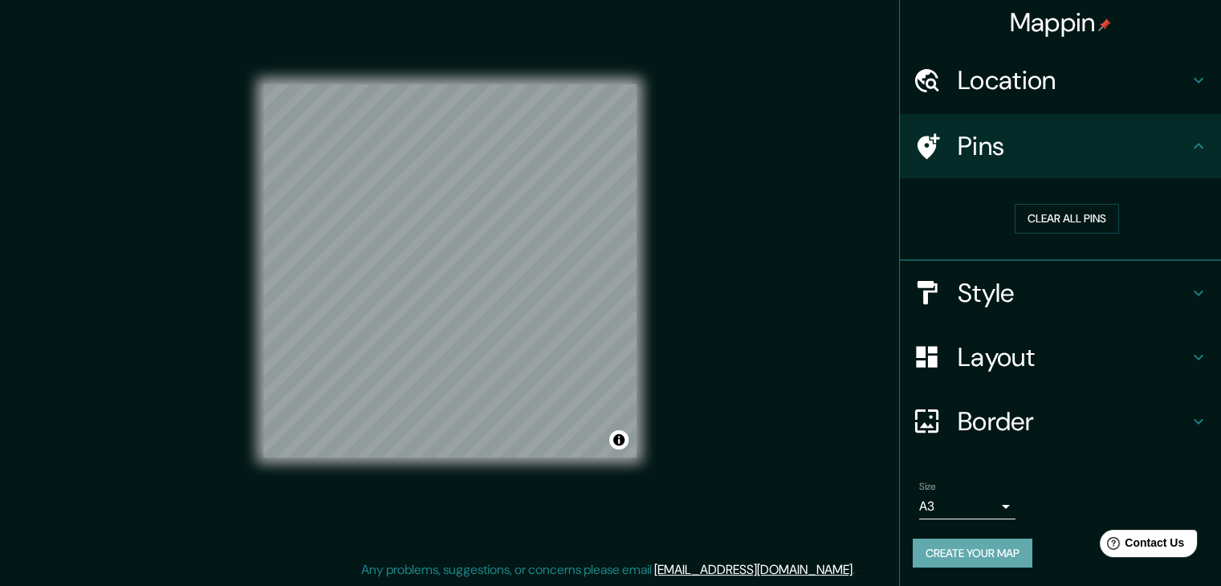
click at [1007, 543] on button "Create your map" at bounding box center [973, 554] width 120 height 30
click at [1007, 543] on div "Create your map" at bounding box center [1060, 554] width 295 height 30
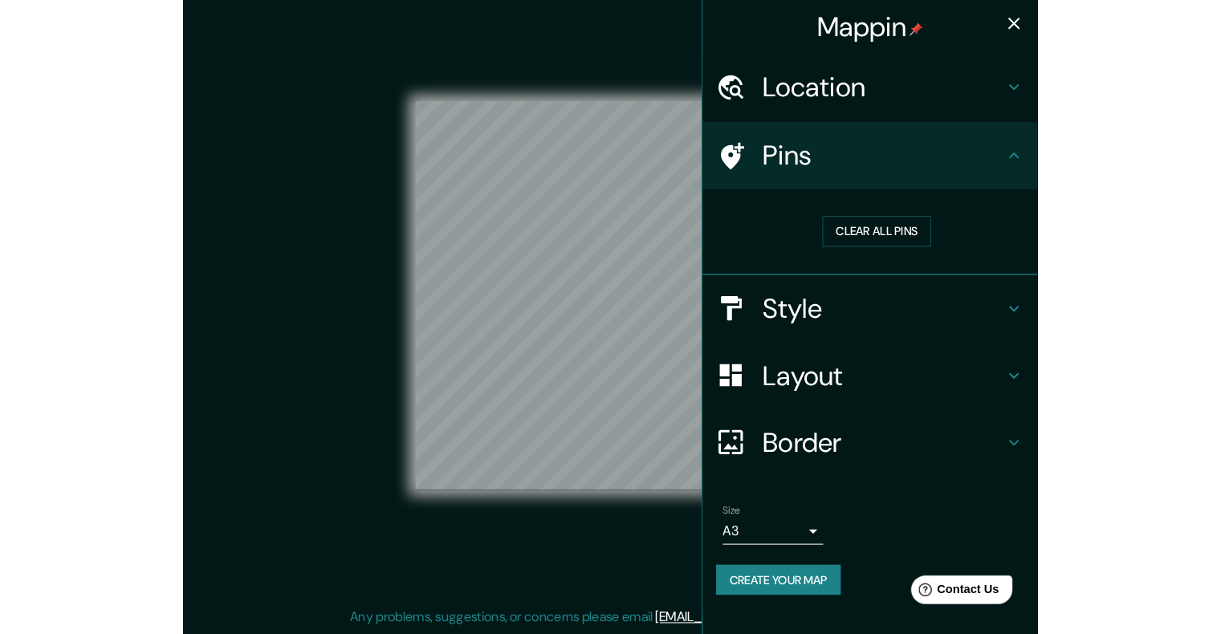
scroll to position [13, 0]
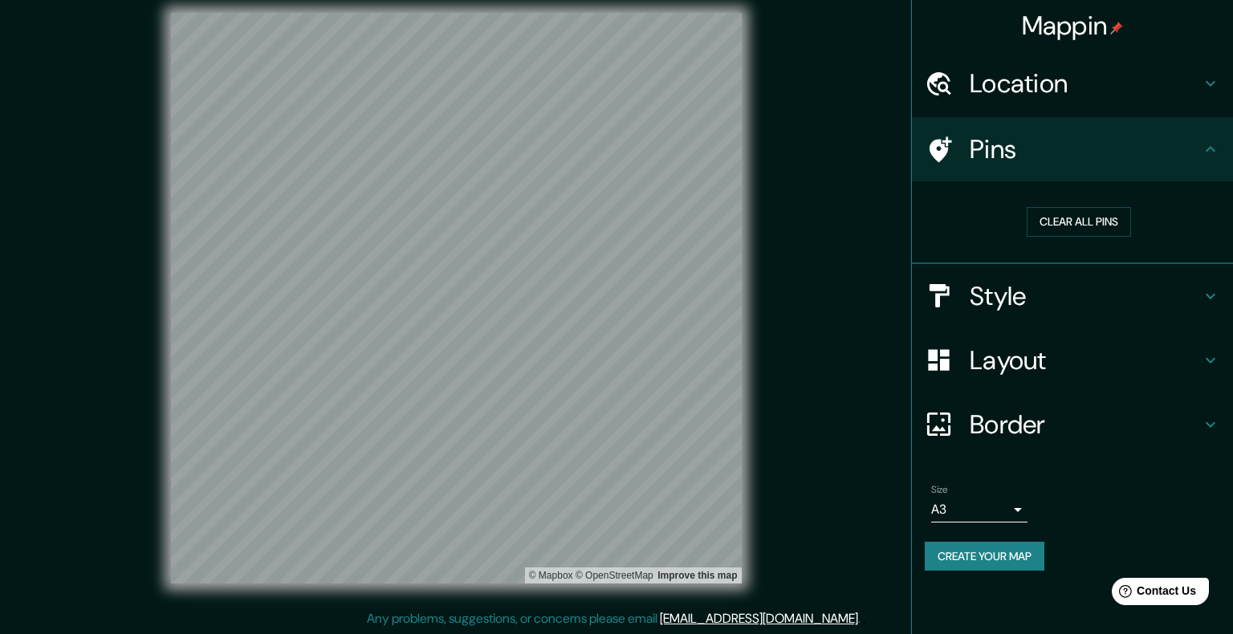
click at [987, 509] on body "Mappin Location Pins Clear all pins Style Layout Border Choose a border. Hint :…" at bounding box center [616, 304] width 1233 height 634
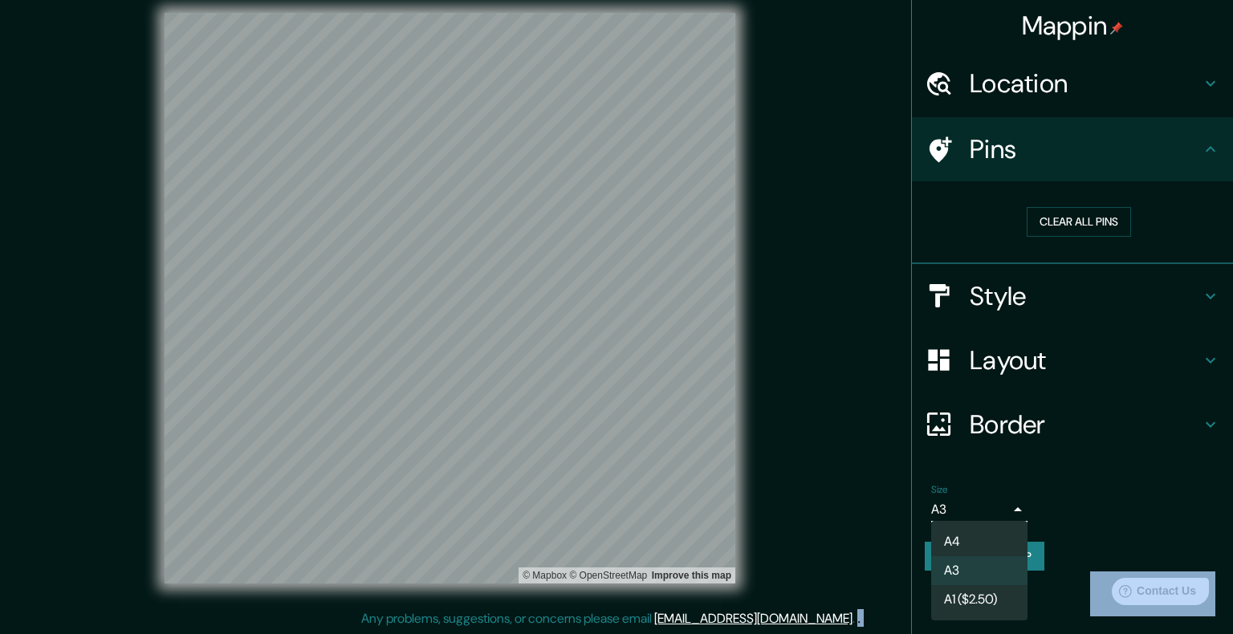
click at [987, 509] on div at bounding box center [616, 317] width 1233 height 634
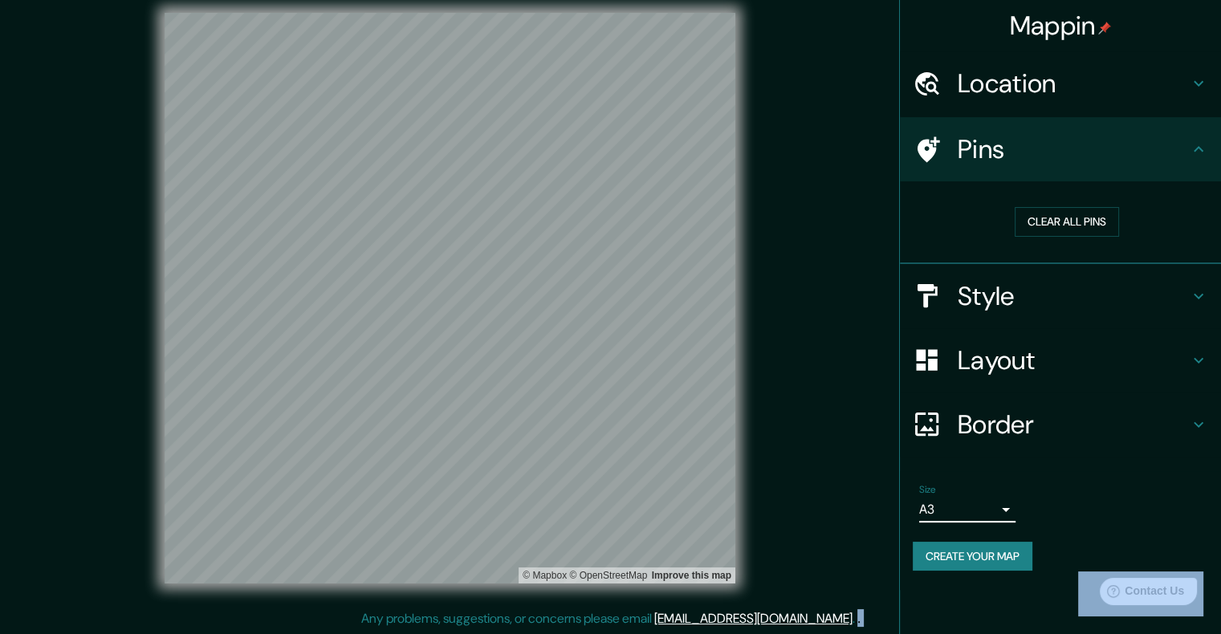
click at [1030, 558] on button "Create your map" at bounding box center [973, 557] width 120 height 30
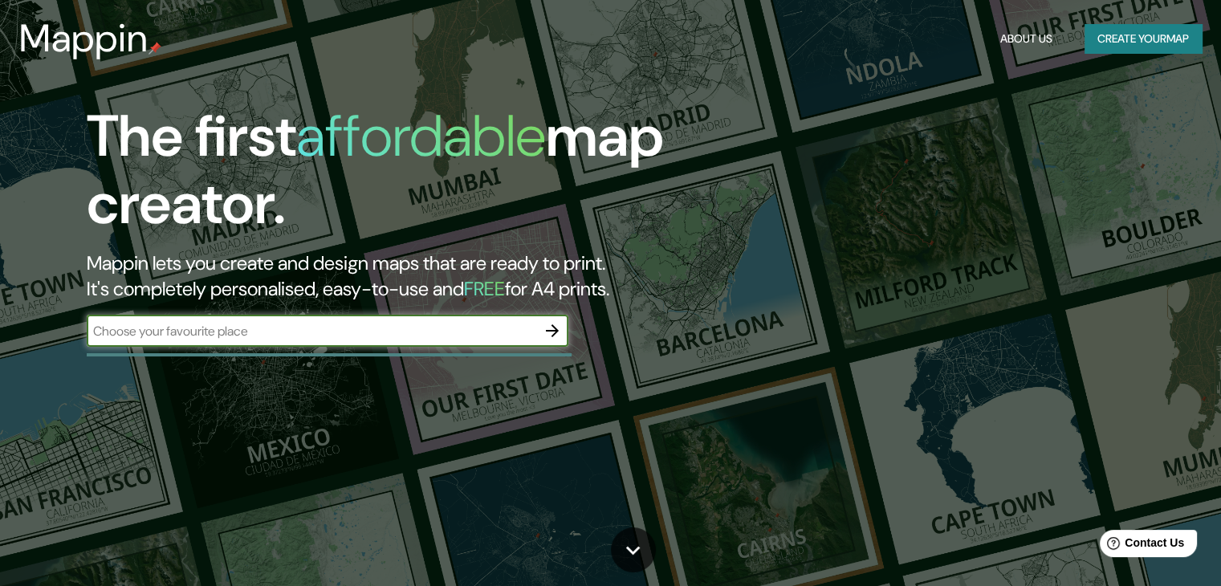
click at [1123, 33] on button "Create your map" at bounding box center [1142, 39] width 117 height 30
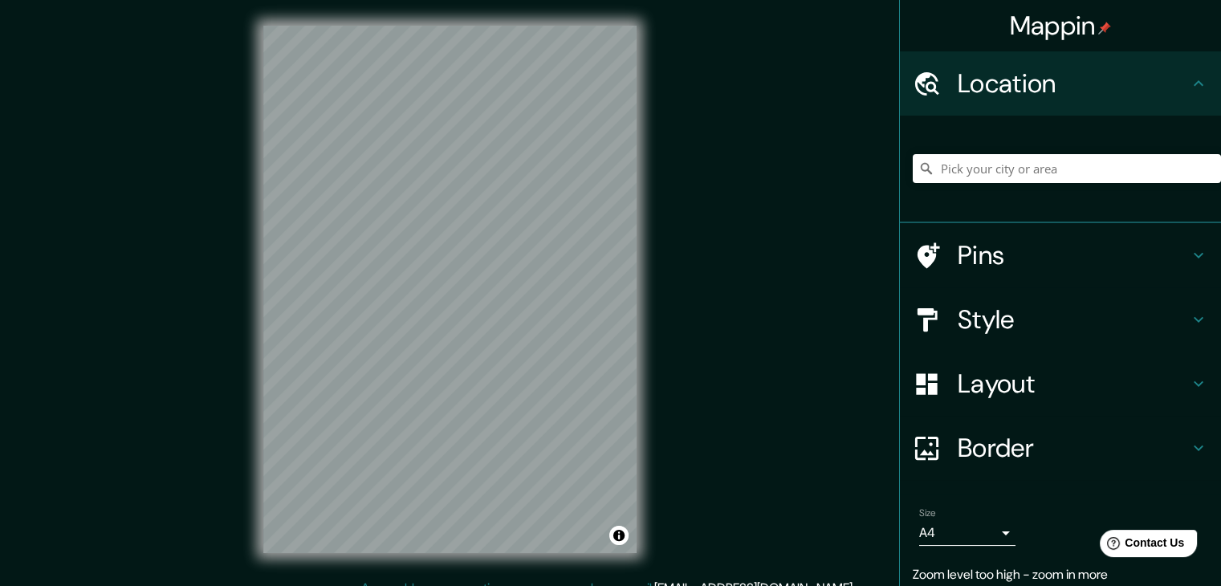
click at [698, 340] on div "Mappin Location Pins Style Layout Border Choose a border. Hint : you can make l…" at bounding box center [610, 302] width 1221 height 604
